Goal: Check status

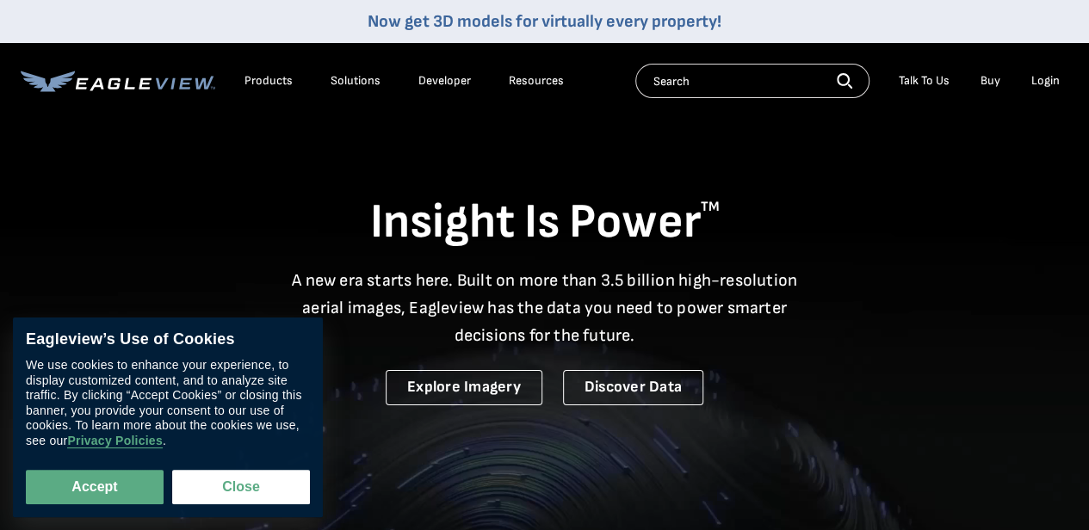
click at [1057, 83] on div "Login" at bounding box center [1045, 80] width 28 height 15
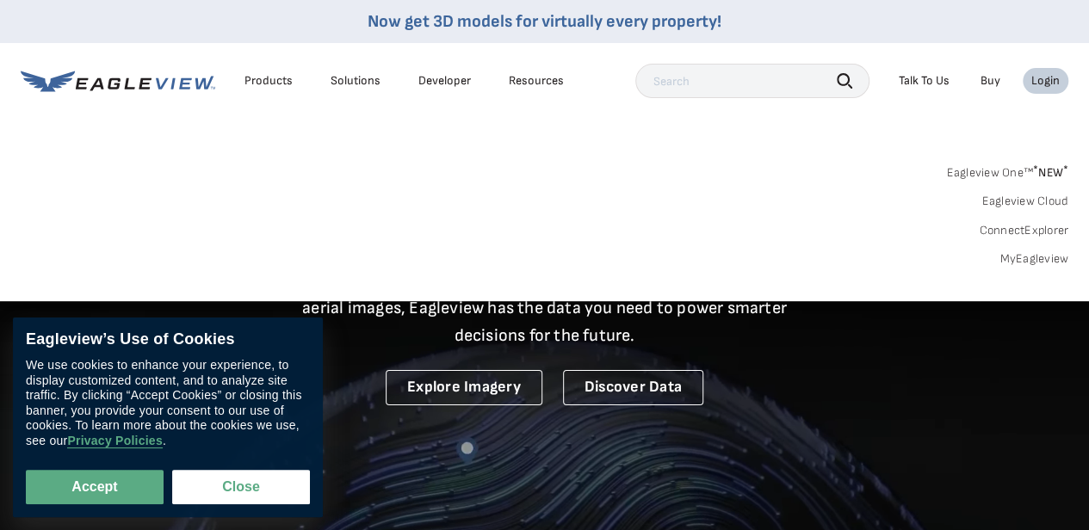
click at [1052, 264] on link "MyEagleview" at bounding box center [1033, 258] width 69 height 15
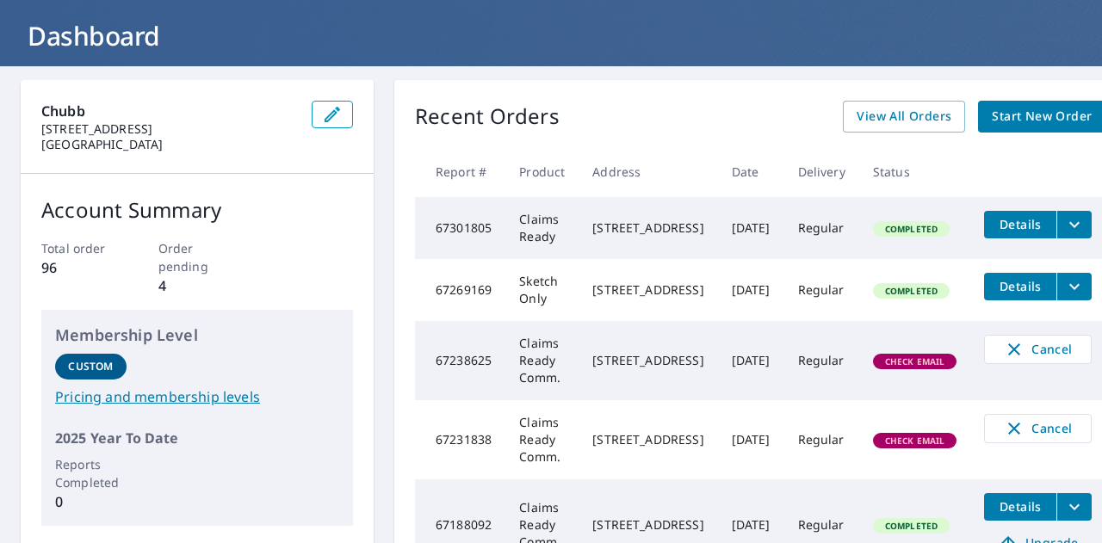
scroll to position [91, 0]
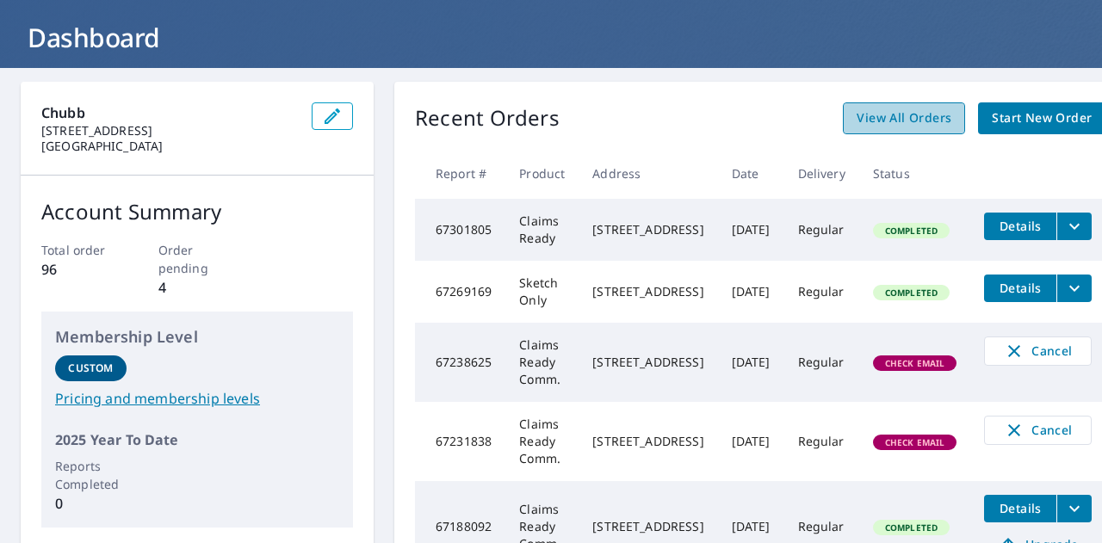
click at [926, 108] on span "View All Orders" at bounding box center [903, 119] width 95 height 22
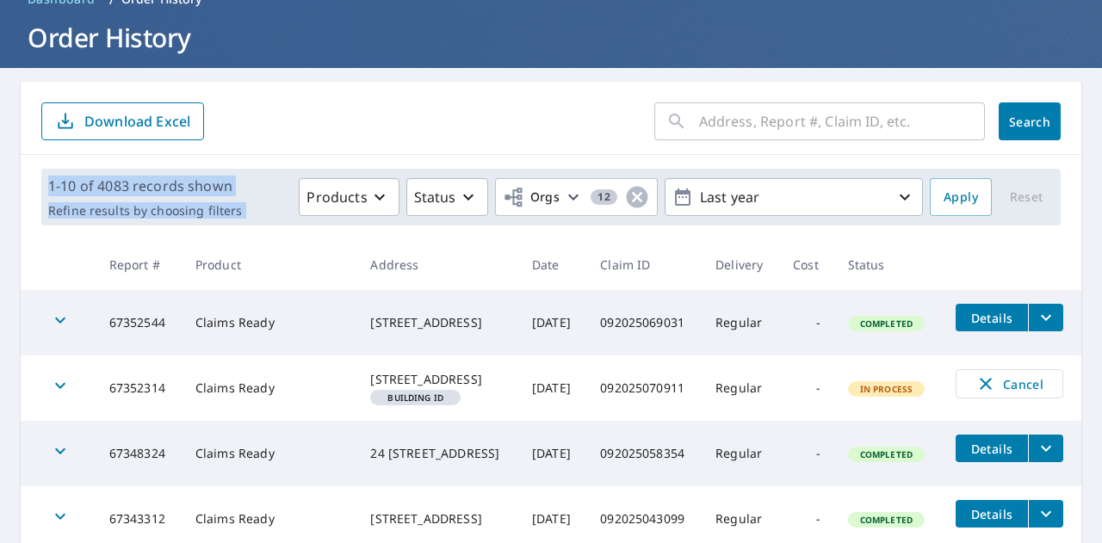
drag, startPoint x: 1071, startPoint y: 183, endPoint x: 1101, endPoint y: 373, distance: 191.7
click at [1101, 373] on div "Dashboard Order History Order KC Dashboard / Order History Order History ​ Sear…" at bounding box center [551, 271] width 1102 height 543
click at [479, 388] on div "[STREET_ADDRESS]" at bounding box center [437, 379] width 134 height 17
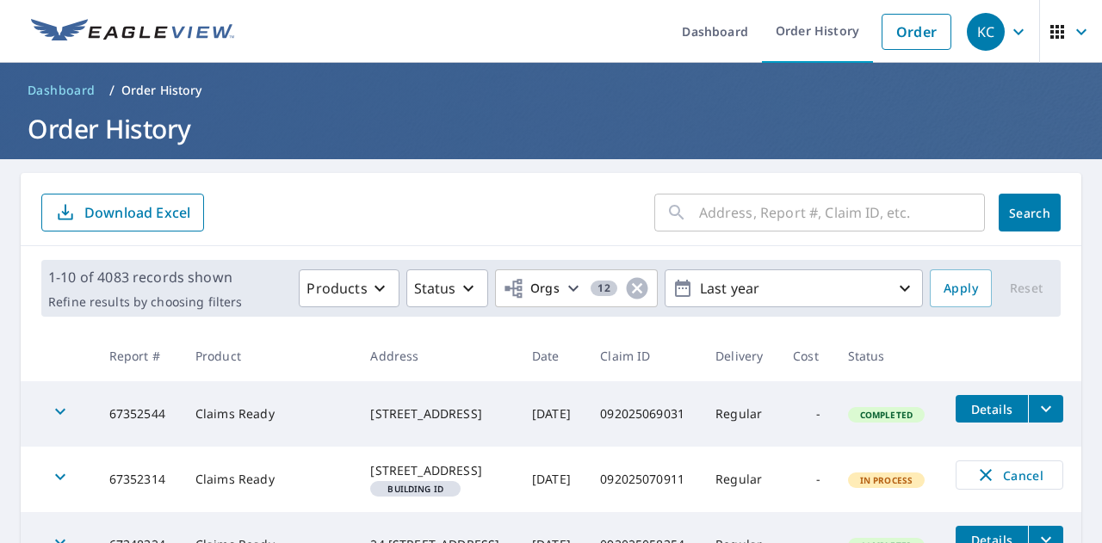
click at [790, 214] on input "text" at bounding box center [842, 213] width 286 height 48
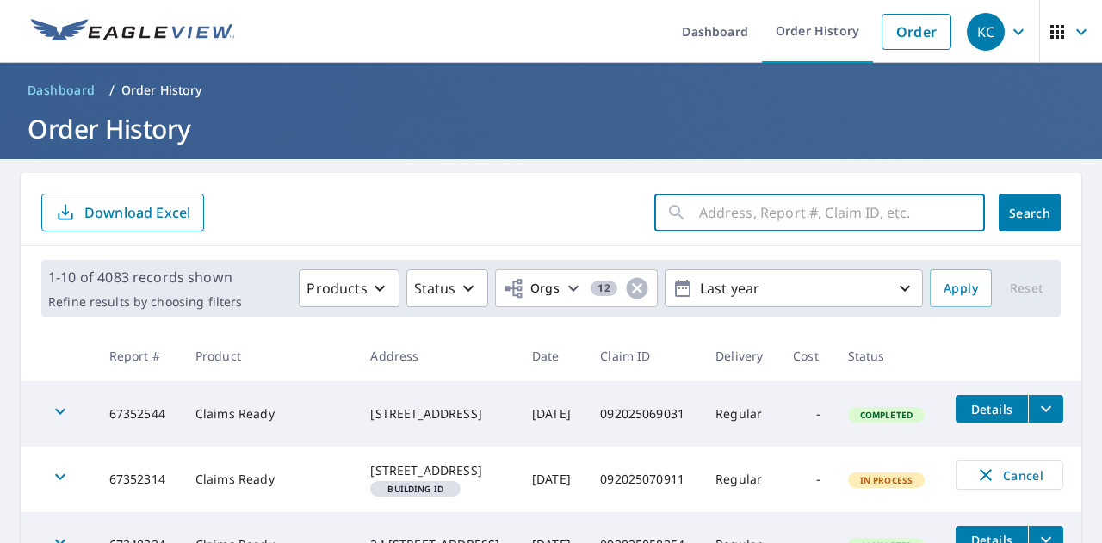
paste input "67238625"
type input "67238625"
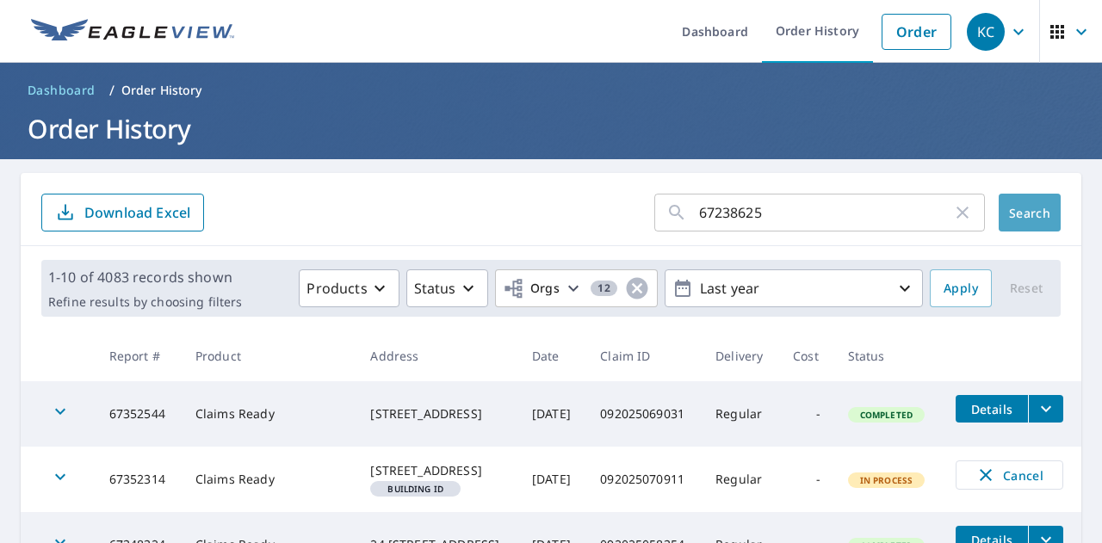
click at [1024, 216] on span "Search" at bounding box center [1029, 213] width 34 height 16
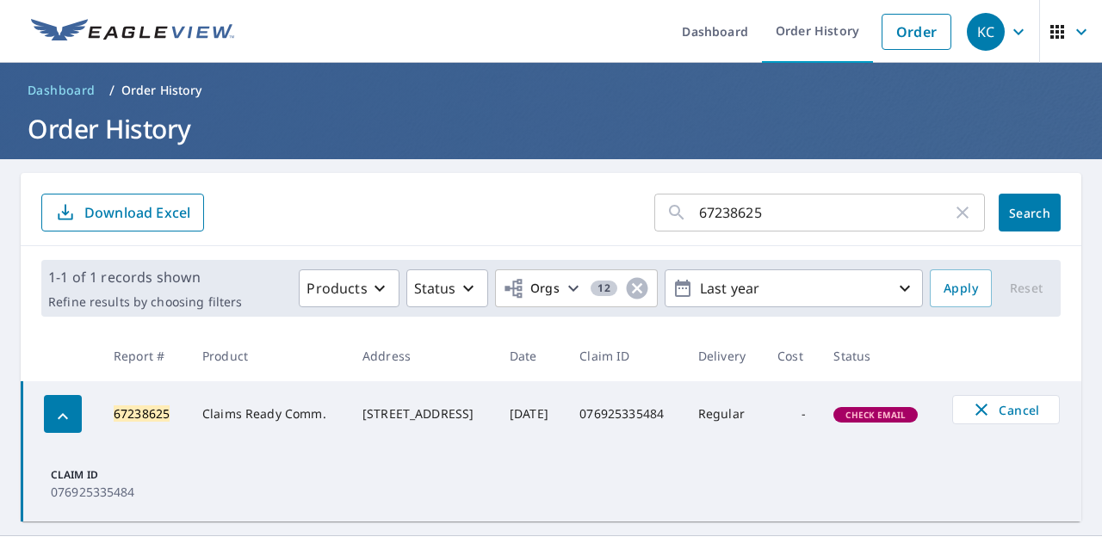
click at [885, 409] on span "Check Email" at bounding box center [875, 415] width 81 height 12
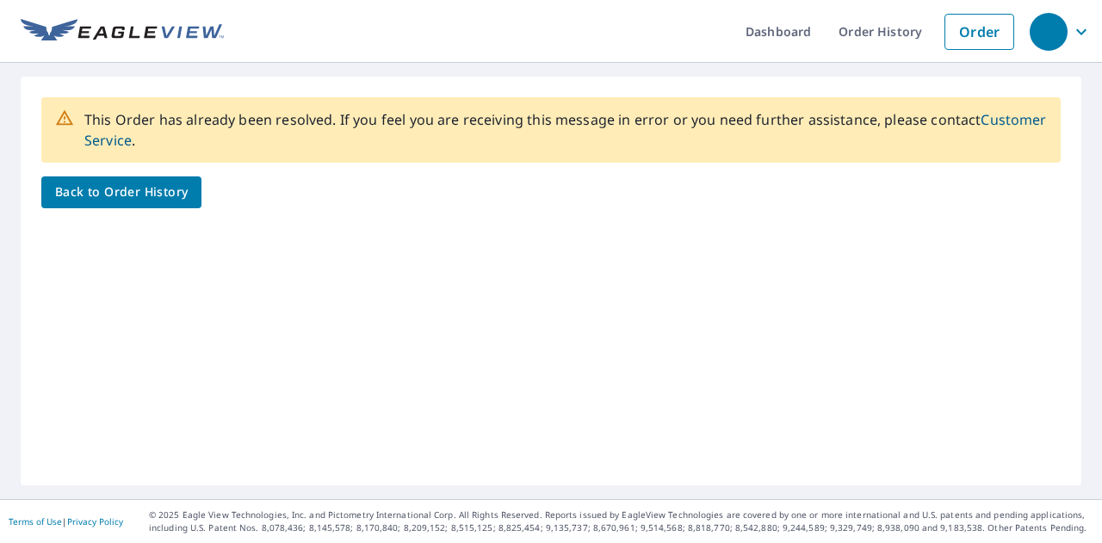
click at [93, 196] on span "Back to Order History" at bounding box center [121, 193] width 133 height 22
